Goal: Entertainment & Leisure: Browse casually

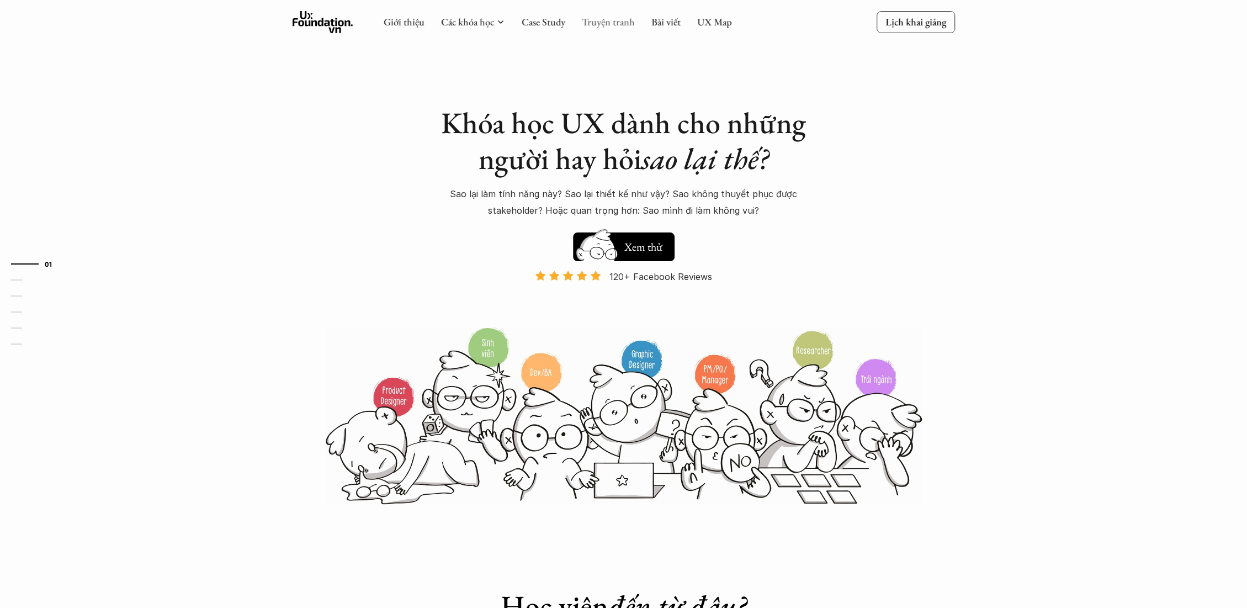
click at [603, 22] on link "Truyện tranh" at bounding box center [608, 21] width 53 height 13
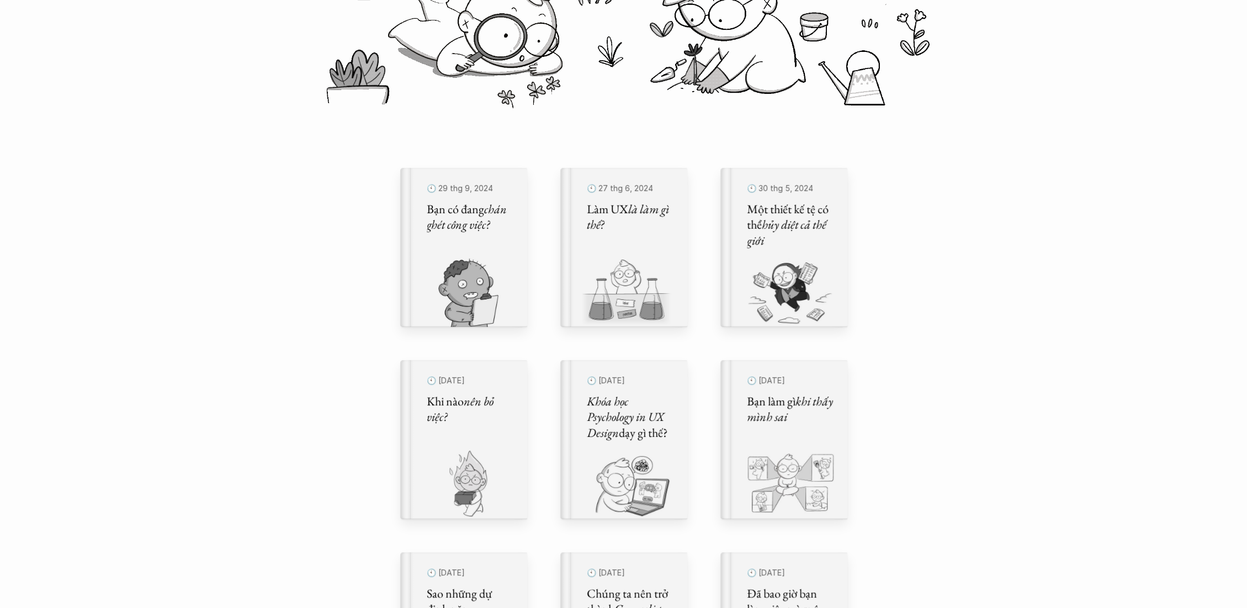
scroll to position [245, 0]
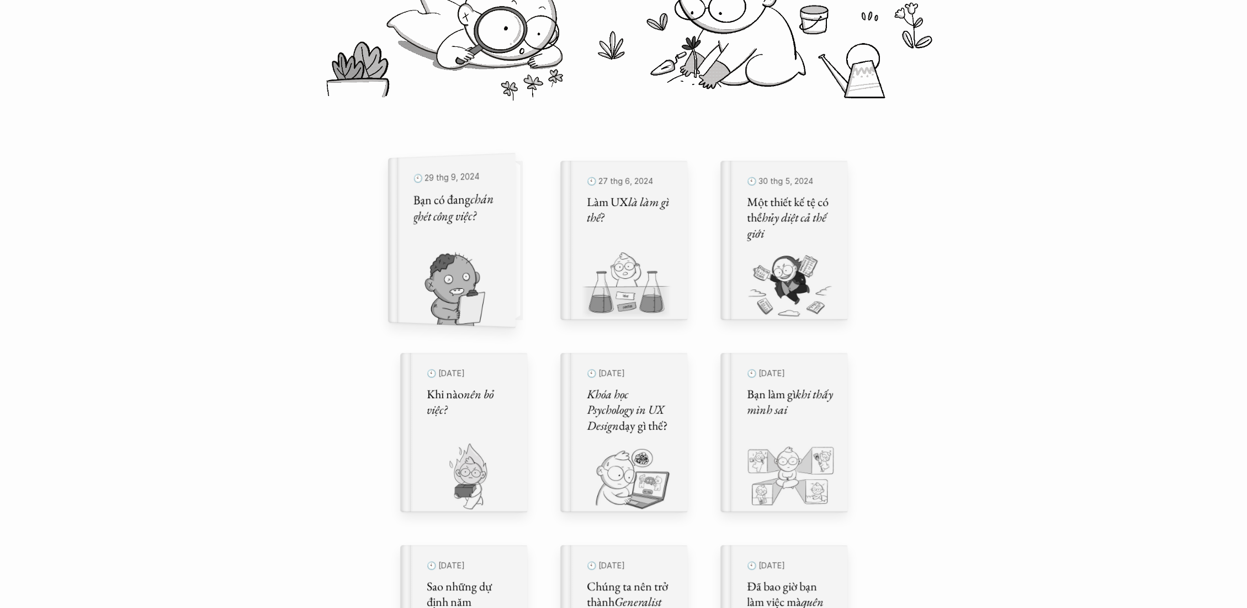
click at [472, 292] on img at bounding box center [444, 289] width 114 height 76
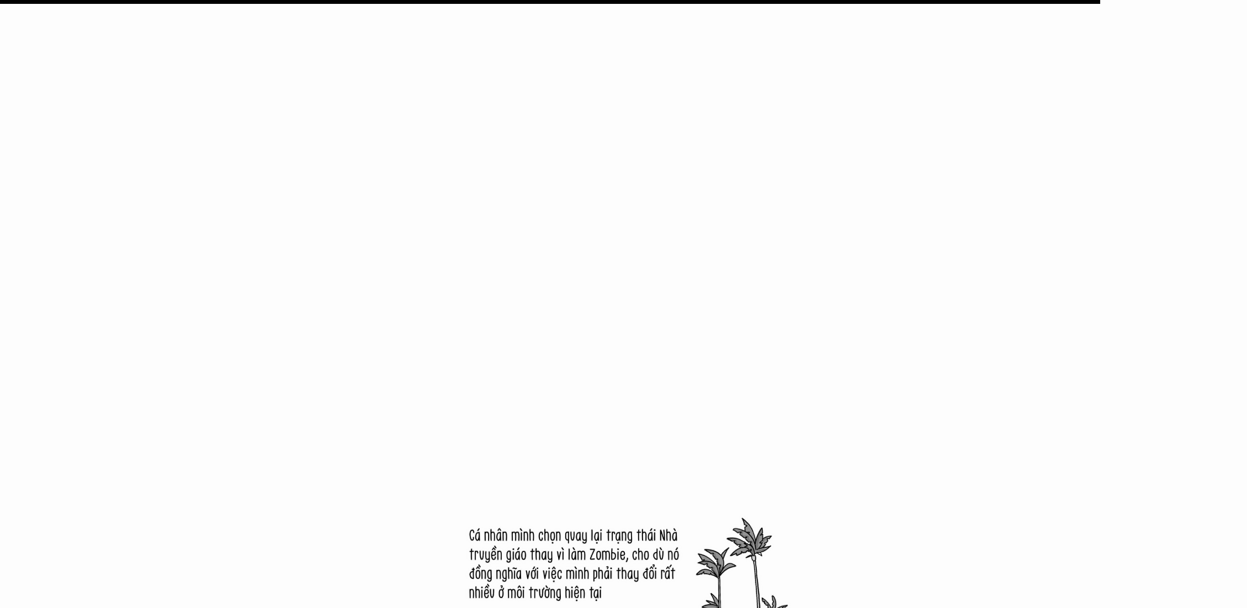
scroll to position [12325, 0]
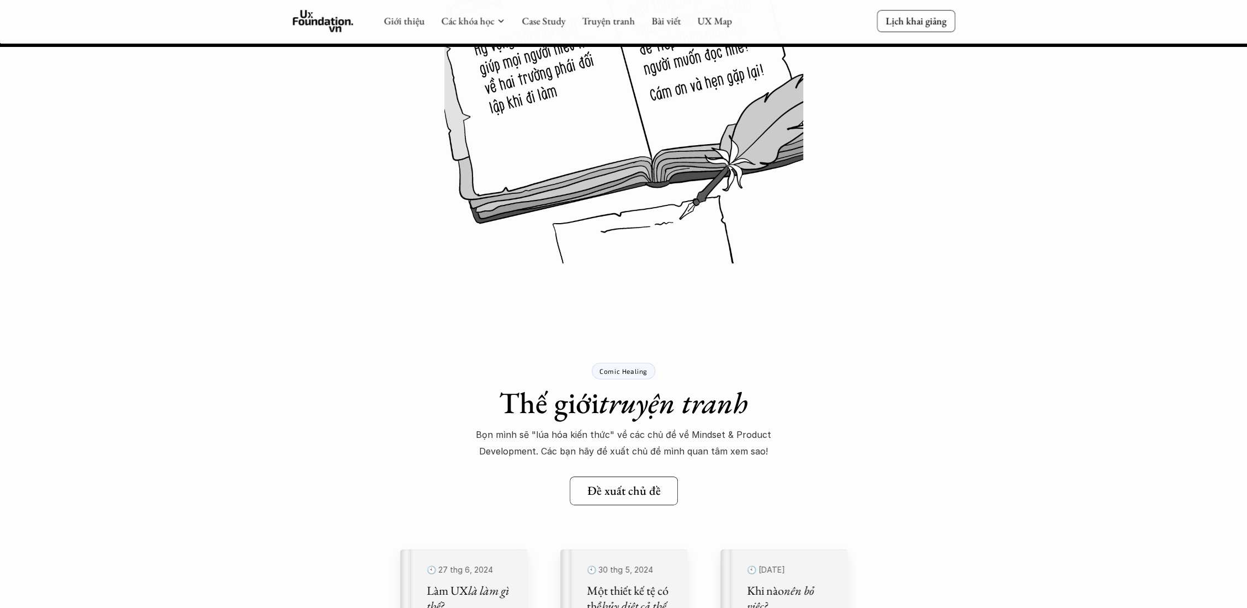
scroll to position [14471, 0]
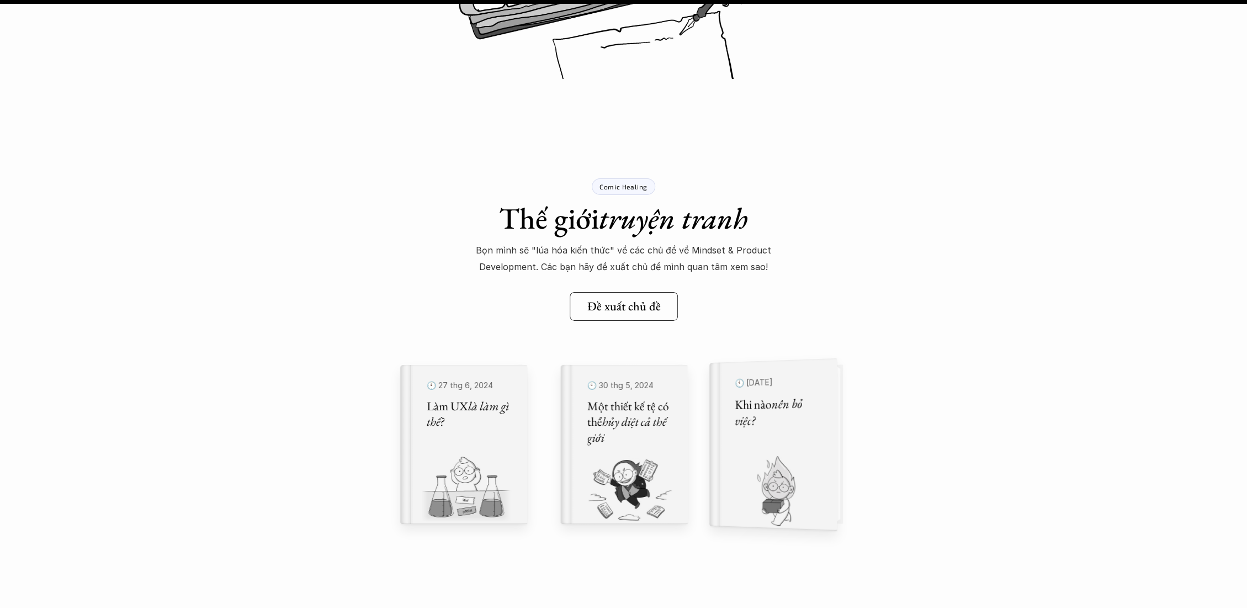
click at [779, 425] on h5 "Khi nào nên bỏ việc?" at bounding box center [779, 412] width 88 height 35
